Goal: Browse casually

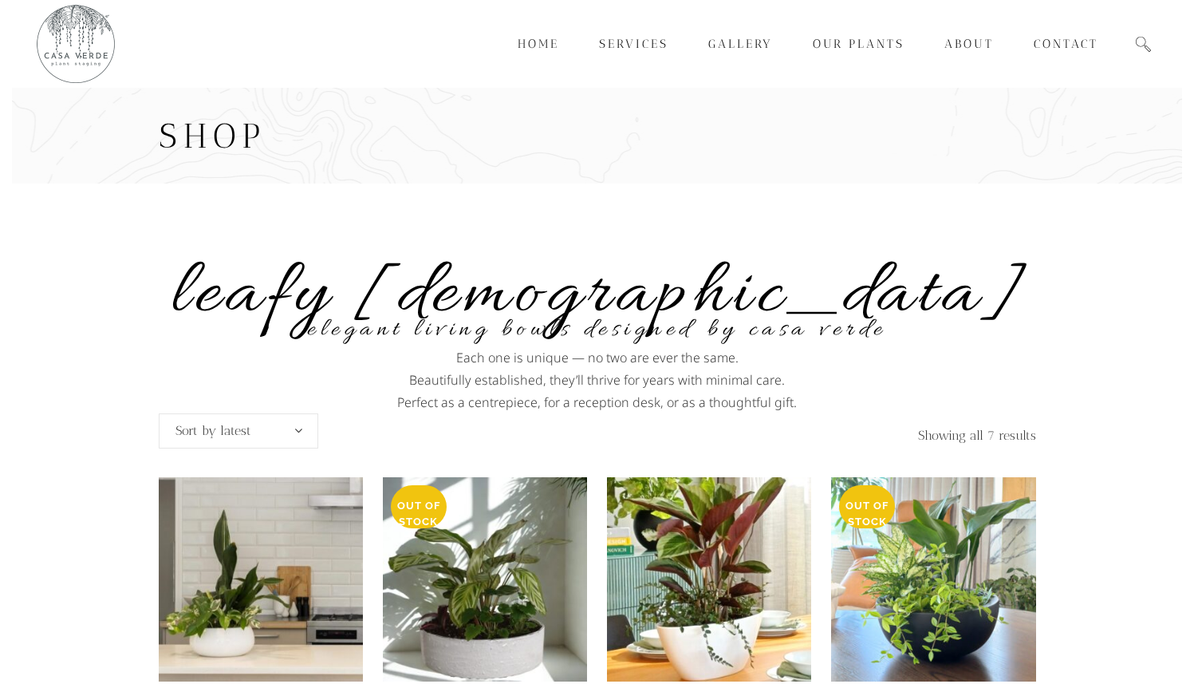
click at [558, 215] on div "Leafy [DEMOGRAPHIC_DATA] Elegant living bowls designed by Casa Verde Each one i…" at bounding box center [598, 647] width 878 height 927
click at [610, 231] on div "Leafy ladies Elegant living bowls designed by Casa Verde Each one is unique — n…" at bounding box center [598, 647] width 878 height 927
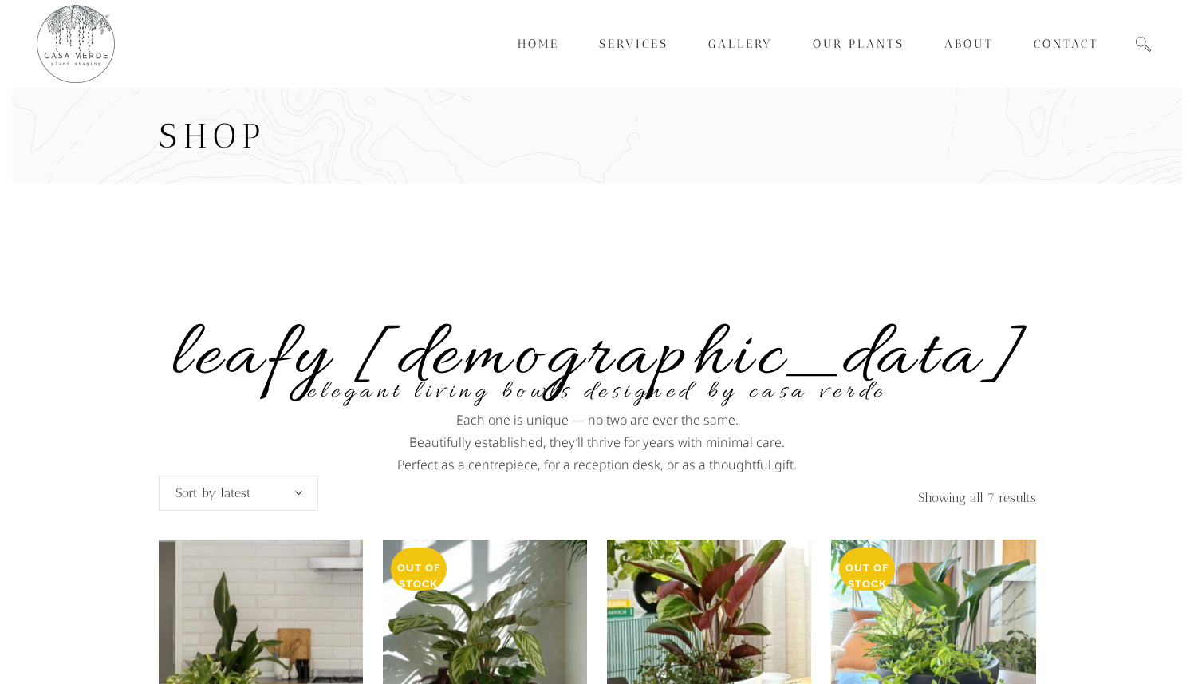
click at [0, 0] on vis-bug at bounding box center [0, 0] width 0 height 0
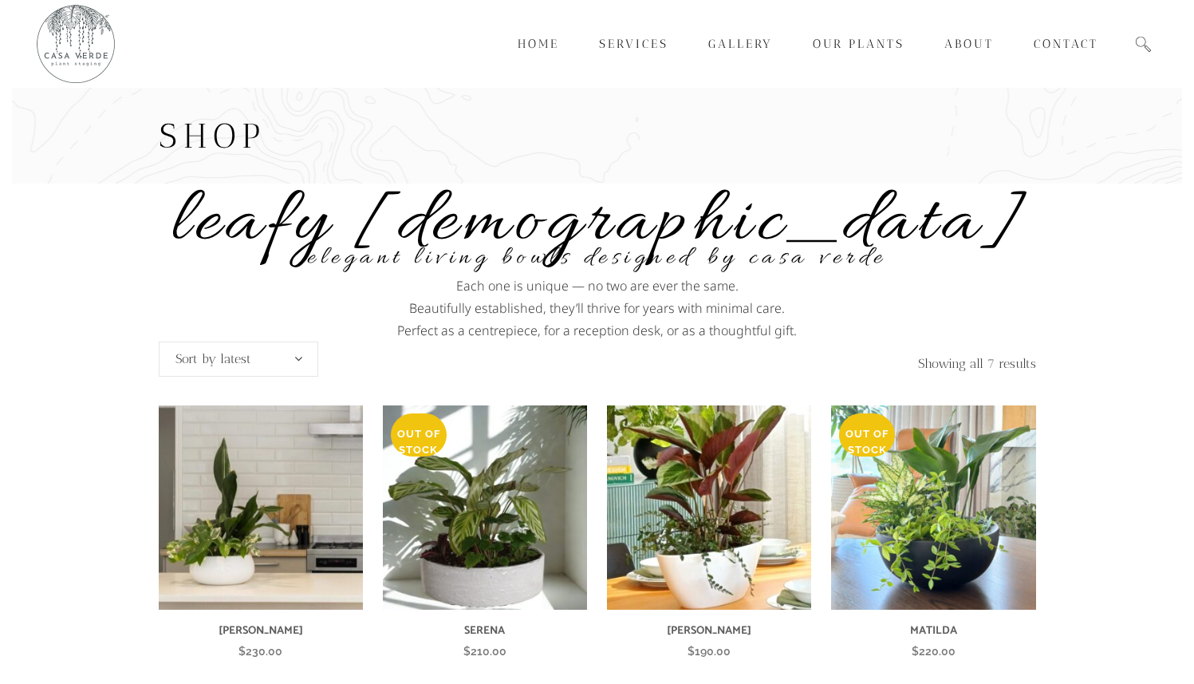
click at [475, 219] on h4 "Leafy [DEMOGRAPHIC_DATA]" at bounding box center [598, 224] width 878 height 34
